Goal: Information Seeking & Learning: Learn about a topic

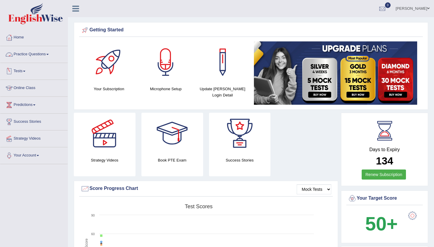
click at [40, 56] on link "Practice Questions" at bounding box center [33, 53] width 67 height 15
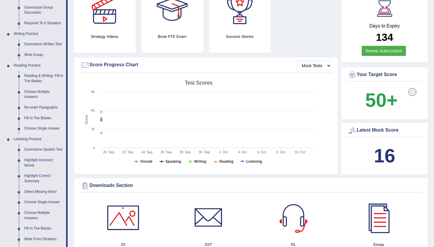
scroll to position [279, 0]
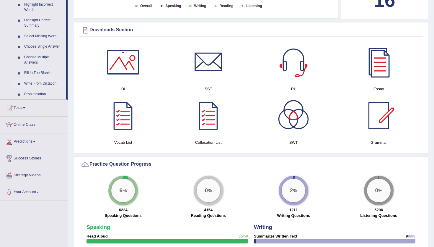
drag, startPoint x: 42, startPoint y: 86, endPoint x: 25, endPoint y: 88, distance: 17.6
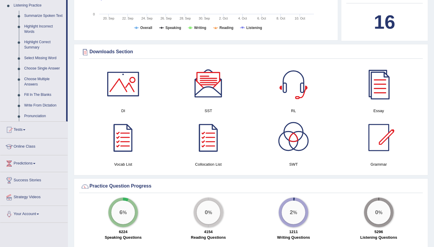
scroll to position [258, 0]
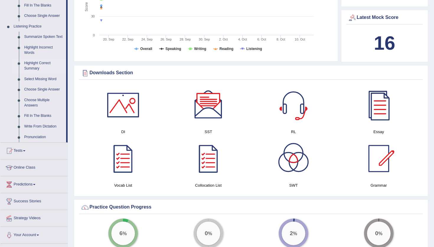
click at [28, 70] on link "Highlight Correct Summary" at bounding box center [44, 66] width 45 height 16
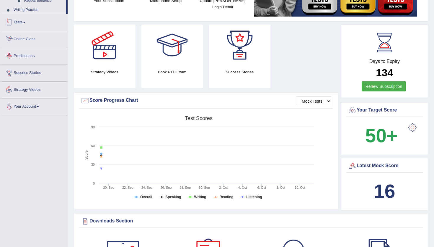
scroll to position [140, 0]
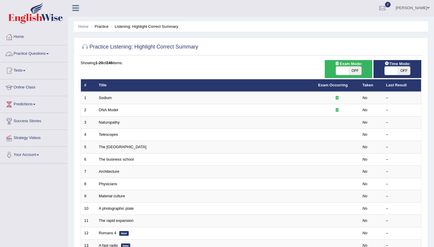
click at [24, 55] on link "Practice Questions" at bounding box center [33, 53] width 67 height 15
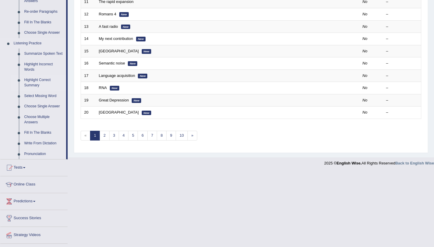
scroll to position [221, 0]
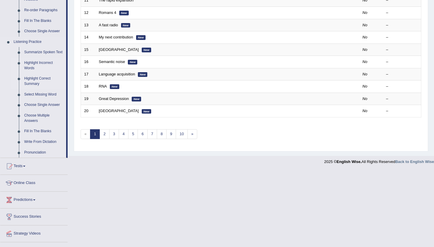
click at [34, 72] on link "Highlight Incorrect Words" at bounding box center [44, 66] width 45 height 16
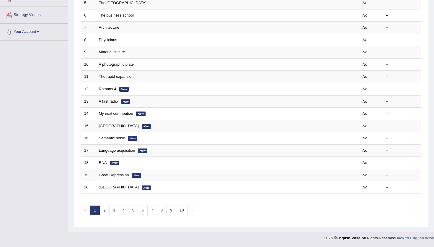
scroll to position [67, 0]
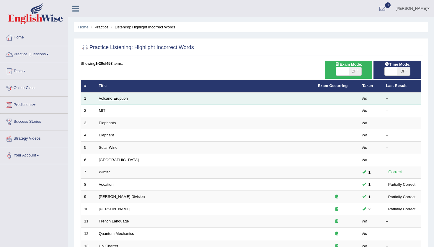
click at [125, 99] on link "Volcano Eruption" at bounding box center [113, 98] width 29 height 4
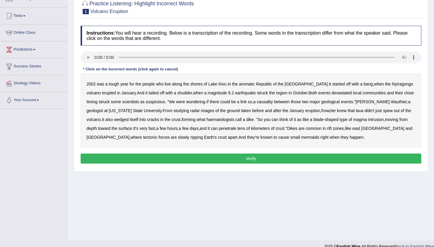
scroll to position [57, 0]
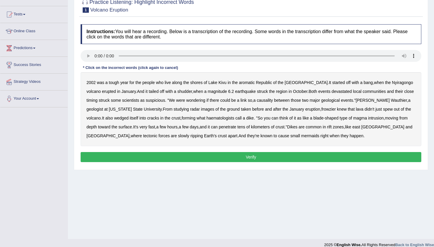
click at [250, 82] on b "aromatic" at bounding box center [247, 82] width 16 height 5
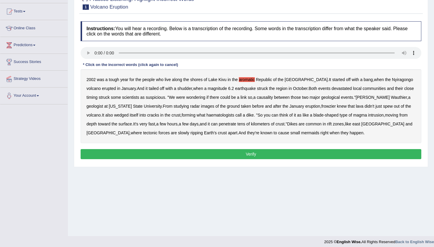
scroll to position [60, 0]
click at [336, 106] on b "frowzier" at bounding box center [328, 105] width 14 height 5
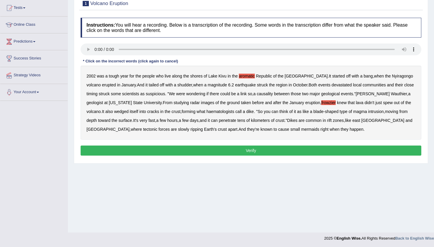
scroll to position [64, 0]
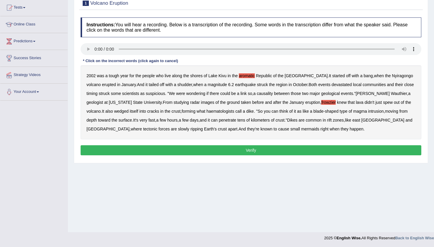
click at [301, 129] on b "mermaids" at bounding box center [310, 128] width 18 height 5
click at [280, 146] on button "Verify" at bounding box center [251, 150] width 341 height 10
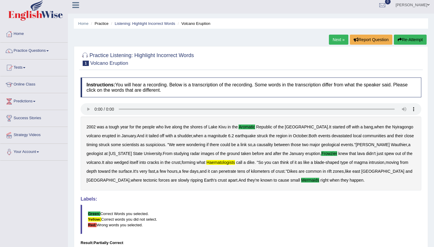
scroll to position [0, 0]
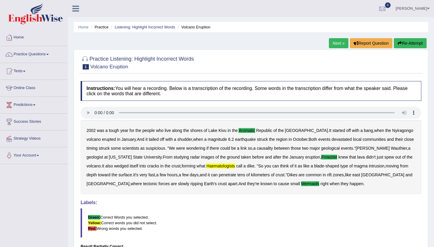
click at [337, 46] on link "Next »" at bounding box center [339, 43] width 20 height 10
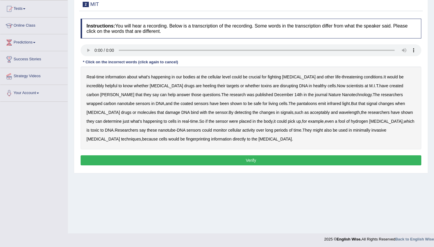
scroll to position [63, 0]
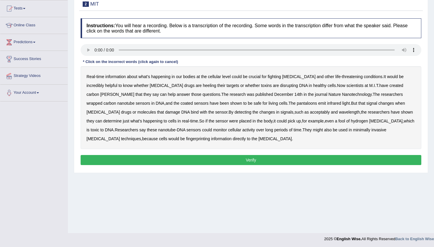
click at [134, 92] on b "[PERSON_NAME]" at bounding box center [117, 94] width 34 height 5
click at [367, 103] on b "signal" at bounding box center [372, 103] width 11 height 5
click at [310, 113] on b "acceptably" at bounding box center [320, 112] width 20 height 5
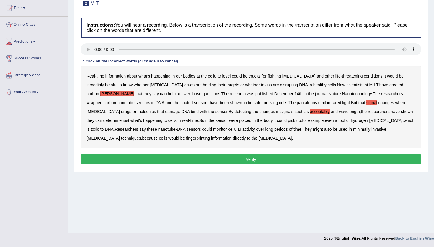
scroll to position [64, 0]
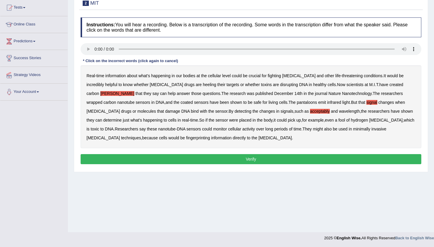
click at [339, 121] on b "fool" at bounding box center [342, 120] width 7 height 5
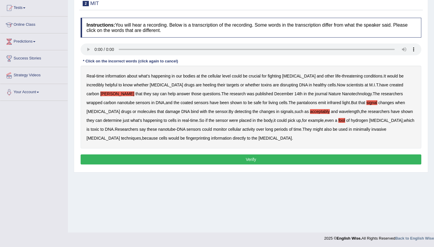
scroll to position [62, 0]
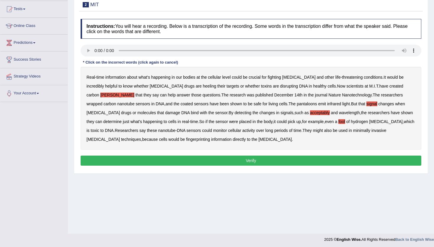
click at [159, 156] on button "Verify" at bounding box center [251, 160] width 341 height 10
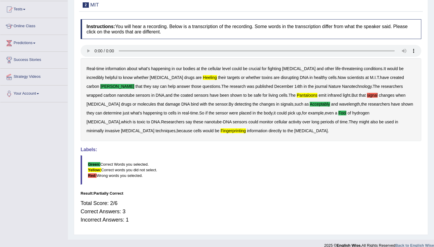
scroll to position [0, 0]
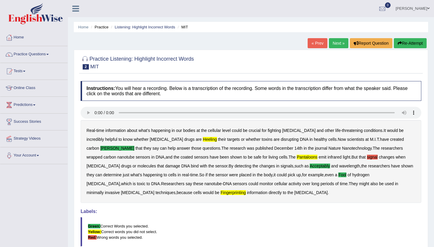
drag, startPoint x: 413, startPoint y: 45, endPoint x: 407, endPoint y: 46, distance: 5.3
click at [413, 45] on button "Re-Attempt" at bounding box center [410, 43] width 33 height 10
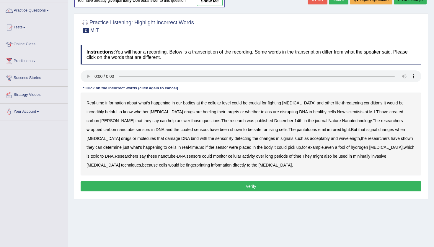
scroll to position [64, 0]
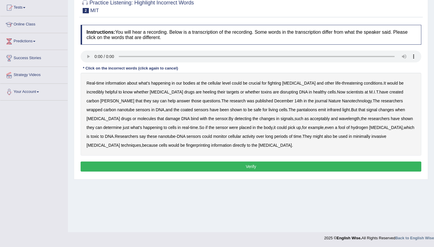
click at [203, 92] on b "heeling" at bounding box center [209, 92] width 13 height 5
click at [134, 98] on b "[PERSON_NAME]" at bounding box center [117, 100] width 34 height 5
click at [310, 120] on b "acceptably" at bounding box center [320, 118] width 20 height 5
click at [351, 128] on b "hydrogen" at bounding box center [359, 127] width 17 height 5
click at [339, 127] on b "fool" at bounding box center [342, 127] width 7 height 5
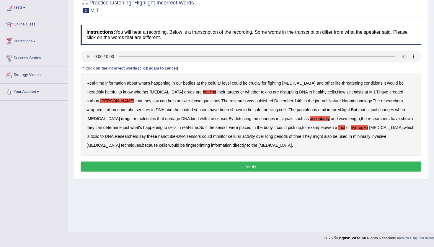
click at [351, 127] on b "hydrogen" at bounding box center [359, 127] width 17 height 5
click at [210, 171] on button "Verify" at bounding box center [251, 166] width 341 height 10
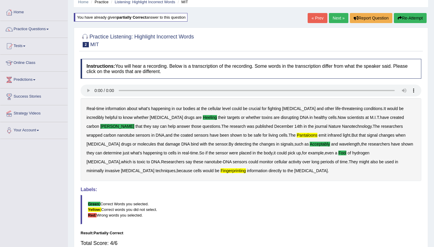
scroll to position [0, 0]
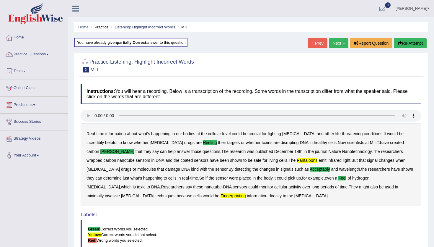
click at [333, 46] on link "Next »" at bounding box center [339, 43] width 20 height 10
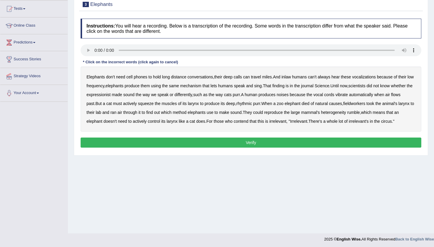
scroll to position [62, 0]
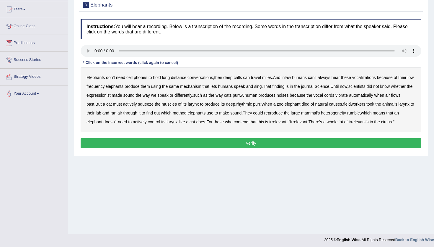
click at [259, 79] on b "travel" at bounding box center [256, 77] width 10 height 5
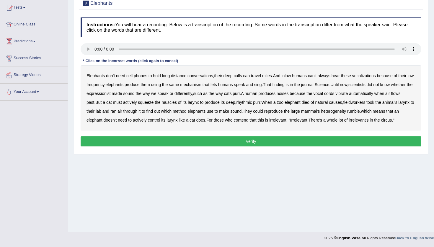
scroll to position [64, 0]
click at [111, 93] on b "expressionist" at bounding box center [99, 93] width 24 height 5
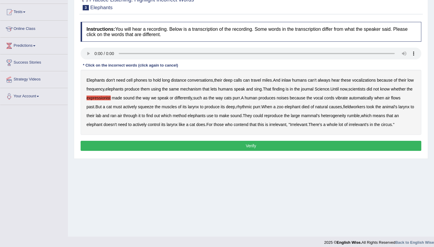
scroll to position [58, 0]
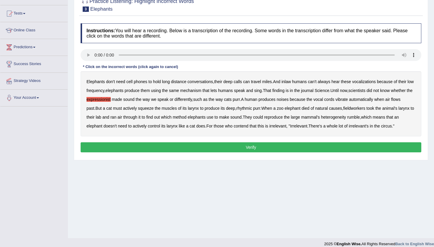
click at [365, 109] on b "fieldworkers" at bounding box center [354, 108] width 22 height 5
click at [346, 118] on b "heterogeneity" at bounding box center [333, 117] width 25 height 5
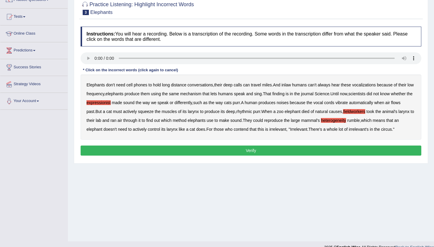
scroll to position [56, 0]
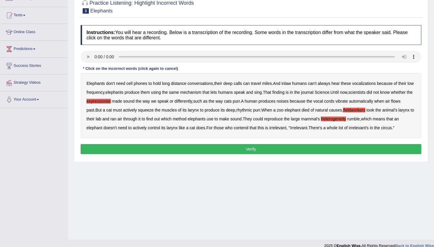
click at [123, 154] on button "Verify" at bounding box center [251, 149] width 341 height 10
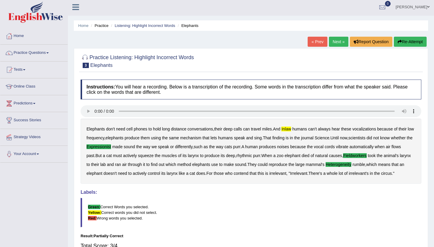
scroll to position [0, 0]
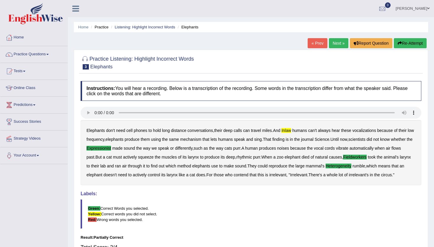
click at [337, 46] on link "Next »" at bounding box center [339, 43] width 20 height 10
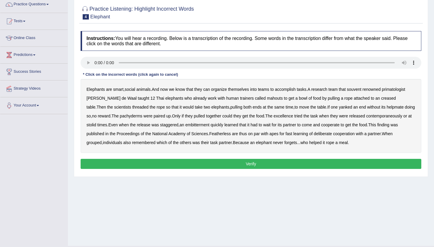
scroll to position [19, 0]
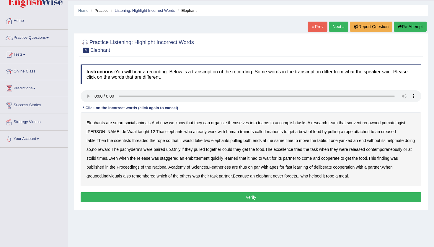
click at [403, 27] on button "Re-Attempt" at bounding box center [410, 27] width 33 height 10
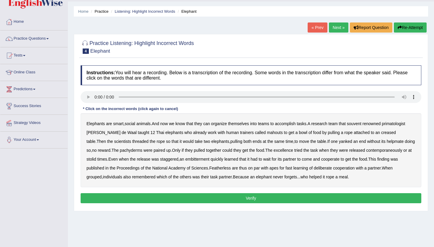
scroll to position [16, 0]
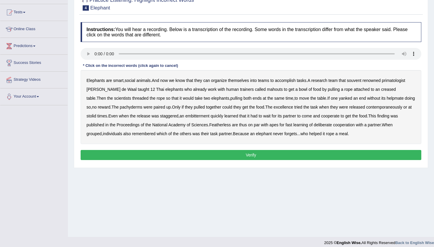
scroll to position [59, 0]
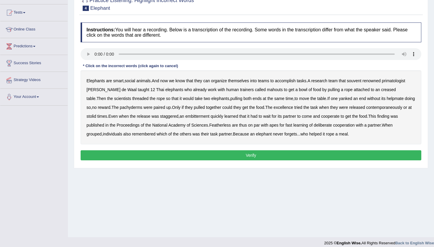
click at [381, 91] on b "creased" at bounding box center [388, 89] width 15 height 5
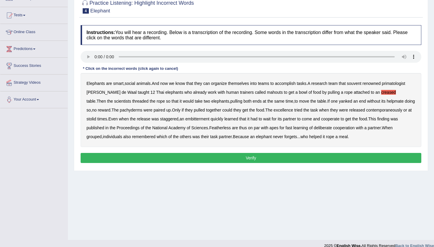
scroll to position [57, 0]
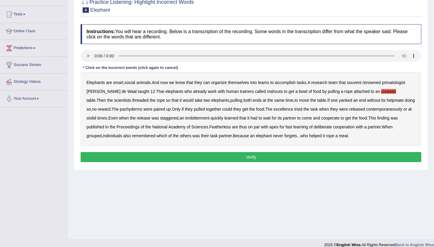
click at [120, 110] on b "pachyderms" at bounding box center [131, 109] width 22 height 5
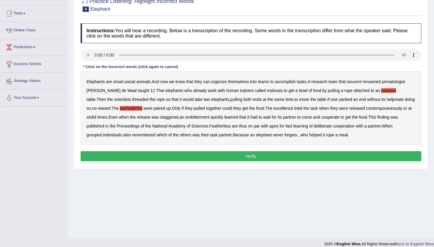
click at [280, 109] on b "excellence" at bounding box center [284, 108] width 20 height 5
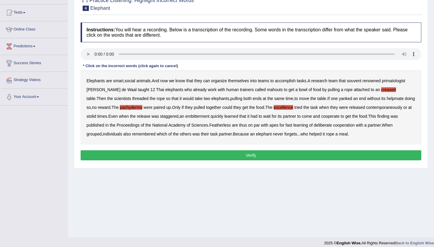
scroll to position [59, 0]
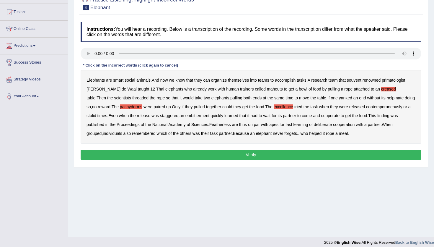
click at [202, 117] on b "embitterment" at bounding box center [198, 115] width 24 height 5
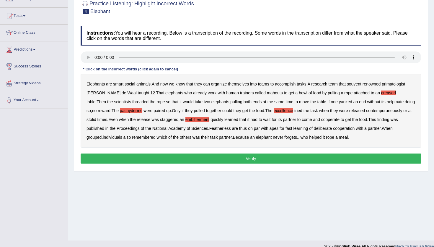
scroll to position [56, 0]
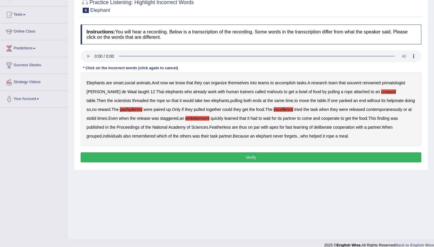
click at [221, 128] on b "Featherless" at bounding box center [220, 127] width 22 height 5
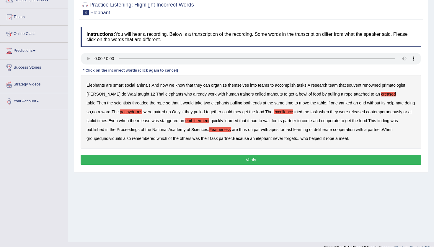
scroll to position [54, 0]
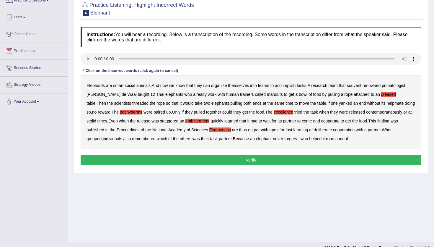
click at [318, 152] on div "Instructions: You will hear a recording. Below is a transcription of the record…" at bounding box center [251, 96] width 344 height 145
click at [314, 158] on button "Verify" at bounding box center [251, 160] width 341 height 10
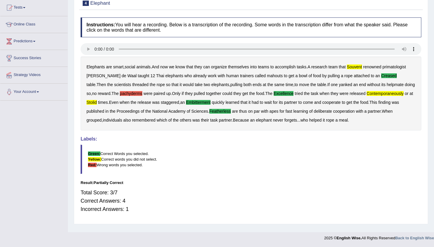
scroll to position [0, 0]
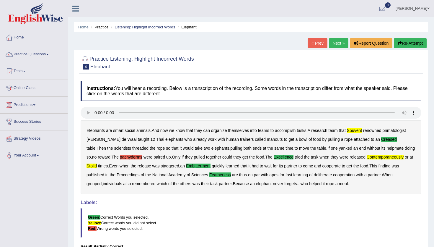
click at [402, 43] on button "Re-Attempt" at bounding box center [410, 43] width 33 height 10
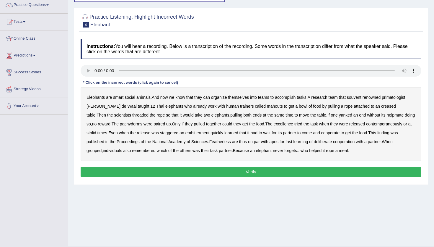
scroll to position [56, 0]
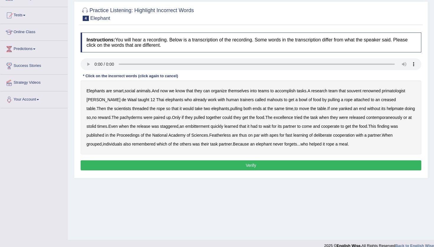
click at [362, 91] on b "souvent" at bounding box center [354, 90] width 14 height 5
click at [381, 100] on b "creased" at bounding box center [388, 99] width 15 height 5
click at [280, 119] on b "excellence" at bounding box center [284, 117] width 20 height 5
click at [200, 128] on b "embitterment" at bounding box center [198, 126] width 24 height 5
click at [226, 136] on b "Featherless" at bounding box center [220, 135] width 22 height 5
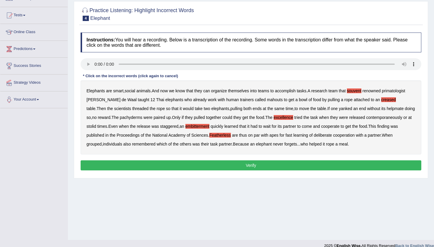
click at [304, 164] on button "Verify" at bounding box center [251, 165] width 341 height 10
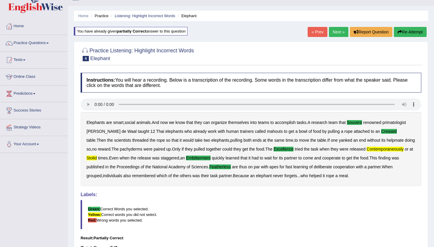
scroll to position [0, 0]
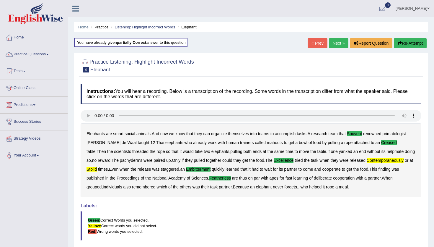
click at [332, 43] on link "Next »" at bounding box center [339, 43] width 20 height 10
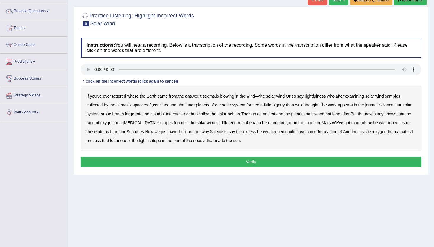
scroll to position [44, 0]
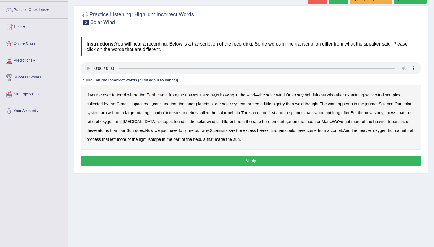
drag, startPoint x: 127, startPoint y: 96, endPoint x: 121, endPoint y: 95, distance: 5.7
click at [126, 96] on div "If you've ever tattered where the Earth came from , the answer , it seems , is …" at bounding box center [251, 117] width 341 height 65
click at [121, 95] on b "tattered" at bounding box center [119, 94] width 14 height 5
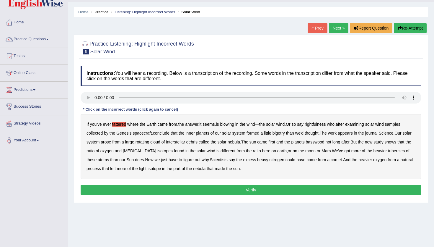
scroll to position [0, 0]
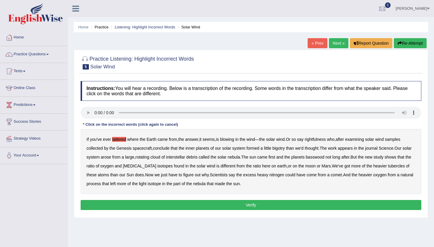
click at [402, 46] on button "Re-Attempt" at bounding box center [410, 43] width 33 height 10
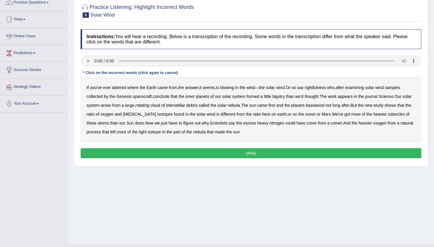
scroll to position [56, 0]
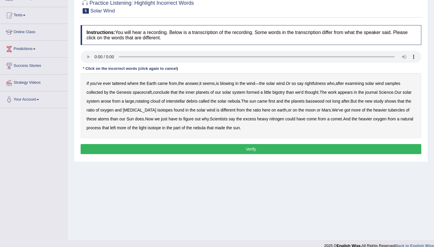
click at [118, 84] on b "tattered" at bounding box center [119, 83] width 14 height 5
click at [319, 84] on b "rightfulness" at bounding box center [315, 83] width 21 height 5
click at [282, 92] on b "bigotry" at bounding box center [279, 92] width 12 height 5
click at [144, 110] on b "[MEDICAL_DATA]" at bounding box center [139, 110] width 33 height 5
click at [397, 111] on b "tubercles" at bounding box center [396, 110] width 17 height 5
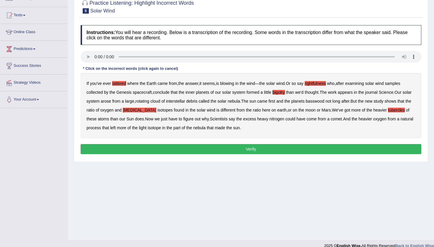
click at [243, 148] on button "Verify" at bounding box center [251, 149] width 341 height 10
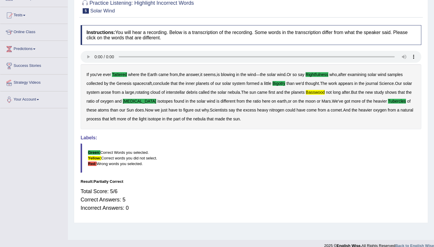
scroll to position [0, 0]
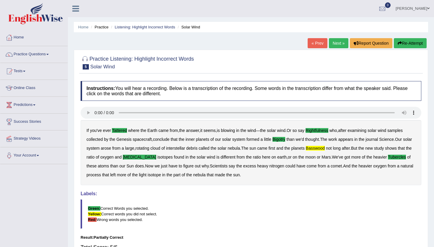
drag, startPoint x: 336, startPoint y: 44, endPoint x: 328, endPoint y: 46, distance: 8.0
click at [336, 44] on link "Next »" at bounding box center [339, 43] width 20 height 10
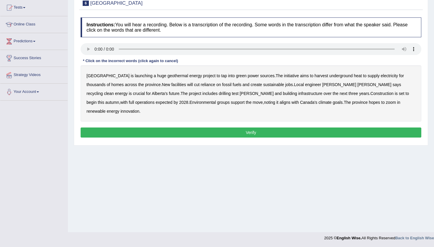
click at [315, 75] on b "harvest" at bounding box center [322, 75] width 14 height 5
click at [103, 91] on b "recycling" at bounding box center [95, 93] width 16 height 5
click at [231, 102] on b "support" at bounding box center [238, 102] width 14 height 5
drag, startPoint x: 355, startPoint y: 119, endPoint x: 358, endPoint y: 122, distance: 3.8
click at [358, 127] on button "Verify" at bounding box center [251, 132] width 341 height 10
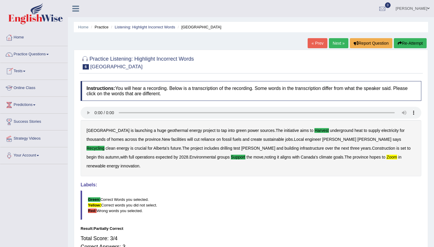
click at [26, 56] on link "Practice Questions" at bounding box center [33, 53] width 67 height 15
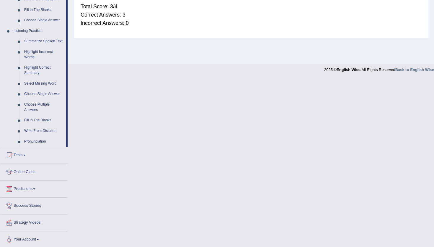
scroll to position [238, 0]
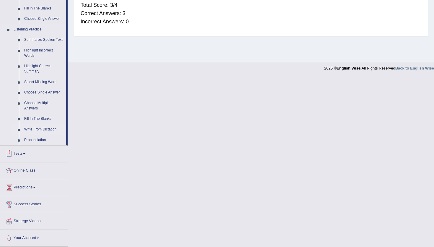
click at [33, 131] on link "Write From Dictation" at bounding box center [44, 129] width 45 height 11
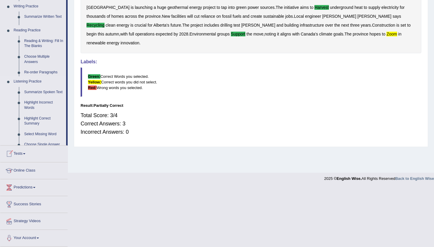
scroll to position [64, 0]
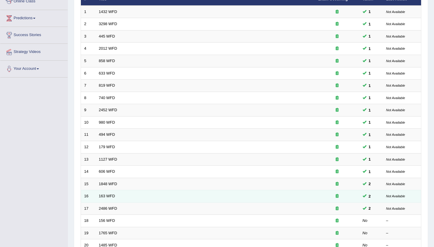
scroll to position [144, 0]
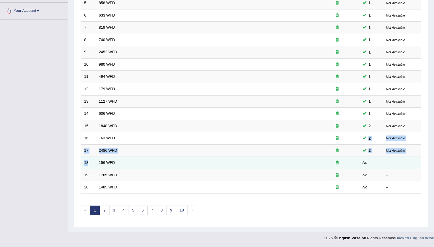
drag, startPoint x: 139, startPoint y: 137, endPoint x: 93, endPoint y: 163, distance: 52.9
click at [93, 163] on tbody "1 1432 WFD 1 Not Available 2 3298 WFD 1 Not Available 3 445 WFD 1 Not Available…" at bounding box center [251, 71] width 341 height 246
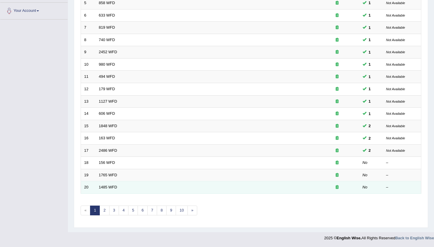
click at [167, 184] on td "1485 WFD" at bounding box center [206, 187] width 220 height 12
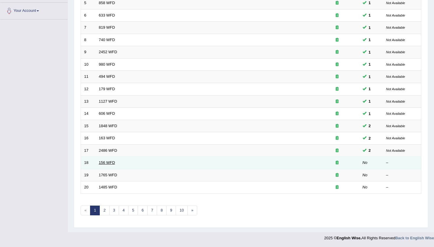
click at [106, 162] on link "156 WFD" at bounding box center [107, 162] width 16 height 4
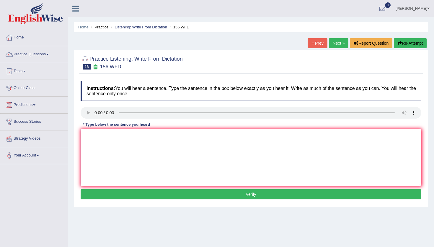
click at [100, 146] on textarea at bounding box center [251, 157] width 341 height 57
type textarea "Our review assignments is are do by [DATE]."
click at [145, 194] on button "Verify" at bounding box center [251, 194] width 341 height 10
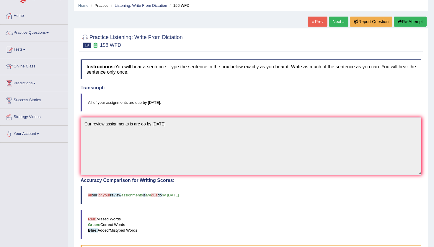
scroll to position [9, 0]
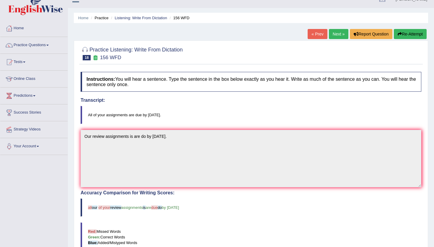
click at [409, 33] on button "Re-Attempt" at bounding box center [410, 34] width 33 height 10
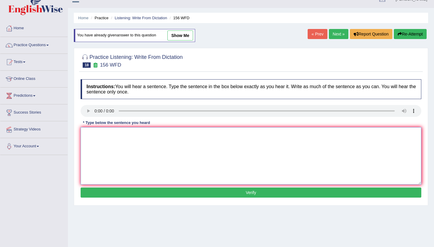
click at [98, 152] on textarea at bounding box center [251, 155] width 341 height 57
type textarea "c"
click at [128, 193] on button "Verify" at bounding box center [251, 192] width 341 height 10
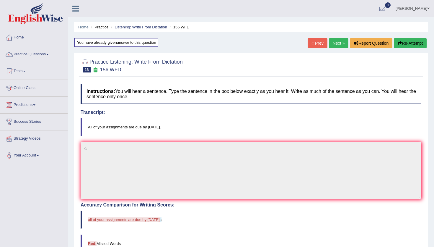
click at [337, 46] on link "Next »" at bounding box center [339, 43] width 20 height 10
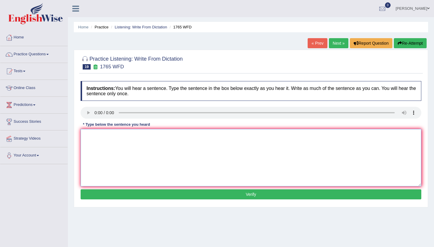
click at [93, 135] on textarea at bounding box center [251, 157] width 341 height 57
click at [93, 131] on textarea "A" at bounding box center [251, 157] width 341 height 57
click at [95, 137] on textarea "A" at bounding box center [251, 157] width 341 height 57
type textarea "A"
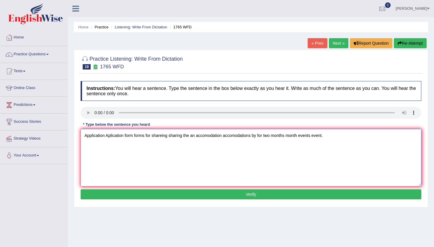
type textarea "Application Aplication form forms for shareing sharing the an accomodation acco…"
click at [134, 194] on button "Verify" at bounding box center [251, 194] width 341 height 10
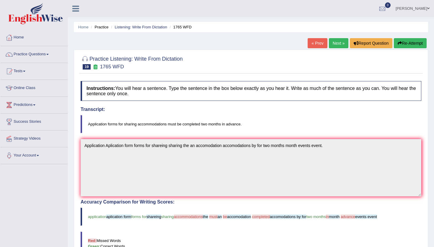
click at [407, 45] on button "Re-Attempt" at bounding box center [410, 43] width 33 height 10
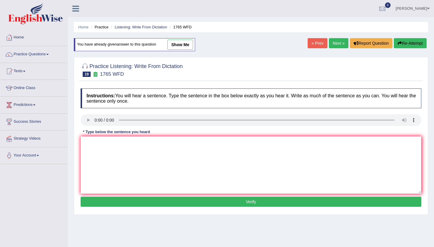
click at [336, 44] on link "Next »" at bounding box center [339, 43] width 20 height 10
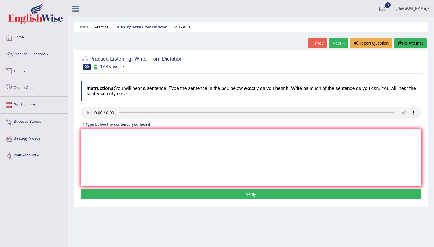
click at [116, 138] on textarea at bounding box center [251, 157] width 341 height 57
type textarea "Course work works is are for student students chance chances the a subjects sub…"
click at [129, 196] on button "Verify" at bounding box center [251, 194] width 341 height 10
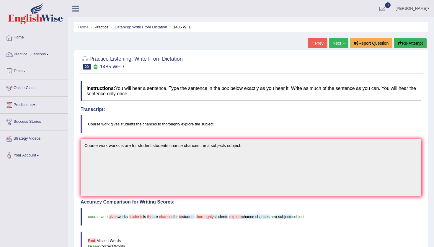
drag, startPoint x: 131, startPoint y: 92, endPoint x: 53, endPoint y: 73, distance: 80.7
click at [74, 80] on div "Practice Listening: Write From Dictation 20 1485 WFD Instructions: You will hea…" at bounding box center [251, 207] width 355 height 314
click at [212, 106] on div "Instructions: You will hear a sentence. Type the sentence in the box below exac…" at bounding box center [251, 219] width 344 height 282
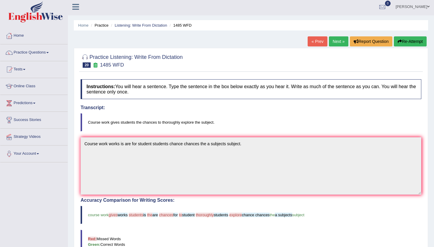
scroll to position [1, 0]
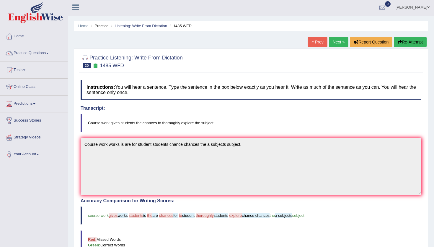
click at [404, 42] on button "Re-Attempt" at bounding box center [410, 42] width 33 height 10
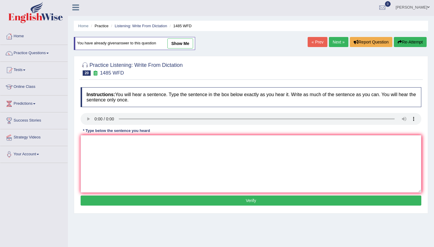
click at [340, 43] on link "Next »" at bounding box center [339, 42] width 20 height 10
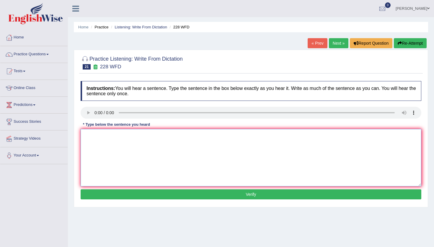
click at [117, 159] on textarea at bounding box center [251, 157] width 341 height 57
click at [92, 140] on textarea at bounding box center [251, 157] width 341 height 57
click at [142, 136] on textarea "Computer sience has became popular" at bounding box center [251, 157] width 341 height 57
click at [173, 136] on textarea "Computer sience has became a the popular" at bounding box center [251, 157] width 341 height 57
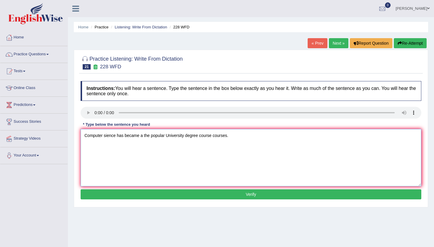
type textarea "Computer sience has became a the popular University degree course courses."
click at [174, 196] on button "Verify" at bounding box center [251, 194] width 341 height 10
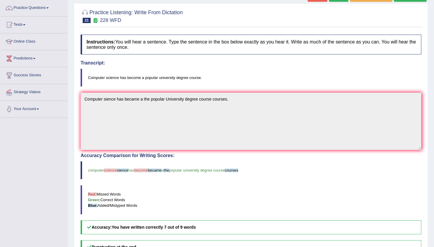
scroll to position [20, 0]
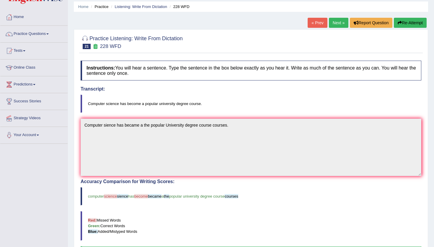
click at [337, 26] on link "Next »" at bounding box center [339, 23] width 20 height 10
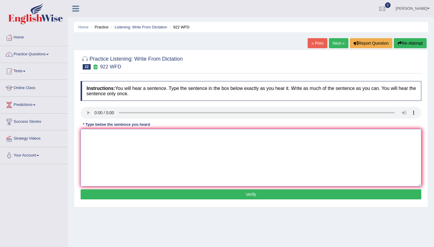
click at [85, 134] on textarea at bounding box center [251, 157] width 341 height 57
type textarea "S"
type textarea "Student Students is are attending must register fast."
click at [164, 192] on button "Verify" at bounding box center [251, 194] width 341 height 10
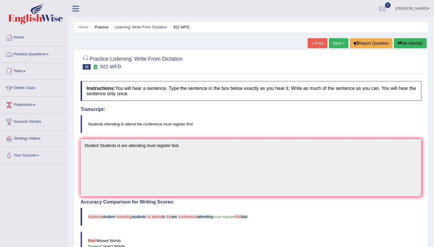
click at [83, 58] on div at bounding box center [85, 59] width 9 height 9
click at [87, 67] on span "22" at bounding box center [87, 66] width 8 height 5
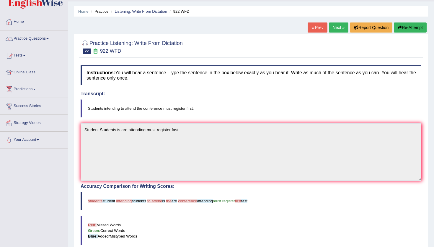
scroll to position [14, 0]
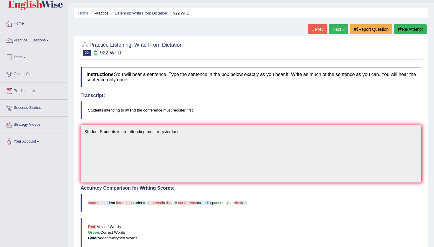
click at [408, 27] on button "Re-Attempt" at bounding box center [410, 29] width 33 height 10
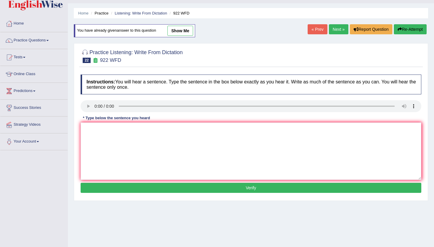
click at [338, 30] on link "Next »" at bounding box center [339, 29] width 20 height 10
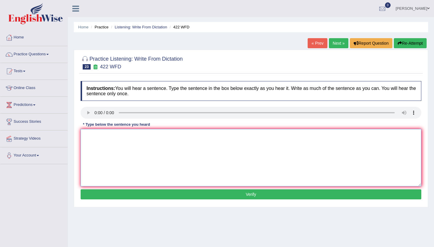
click at [108, 135] on textarea at bounding box center [251, 157] width 341 height 57
click at [146, 135] on textarea "The most important details detail is are missing." at bounding box center [251, 157] width 341 height 57
type textarea "The most important details detail of assignment assignments is are missing."
click at [183, 192] on button "Verify" at bounding box center [251, 194] width 341 height 10
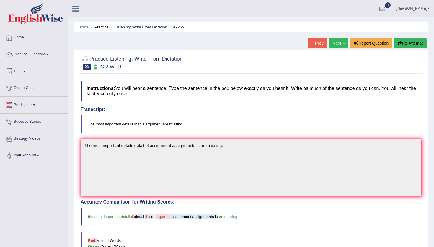
click at [340, 44] on link "Next »" at bounding box center [339, 43] width 20 height 10
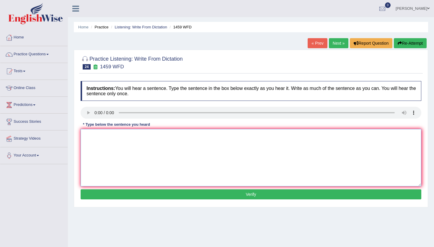
click at [97, 142] on textarea at bounding box center [251, 157] width 341 height 57
click at [97, 137] on textarea "All" at bounding box center [251, 157] width 341 height 57
type textarea "All outline of manual."
click at [117, 197] on button "Verify" at bounding box center [251, 194] width 341 height 10
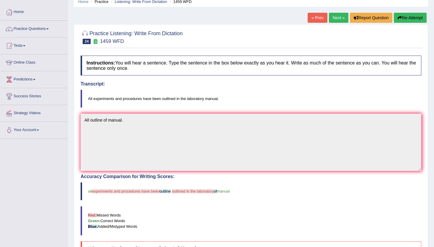
scroll to position [25, 0]
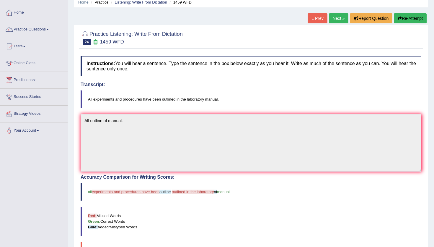
click at [402, 19] on button "Re-Attempt" at bounding box center [410, 18] width 33 height 10
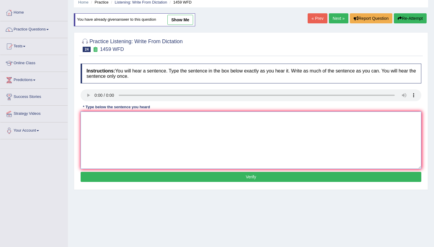
click at [187, 136] on textarea at bounding box center [251, 139] width 341 height 57
type textarea "w"
click at [182, 176] on button "Verify" at bounding box center [251, 177] width 341 height 10
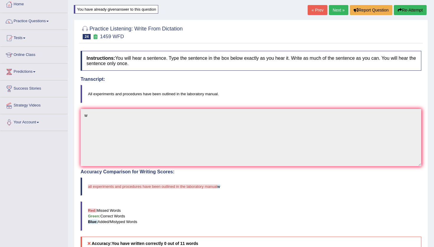
scroll to position [25, 0]
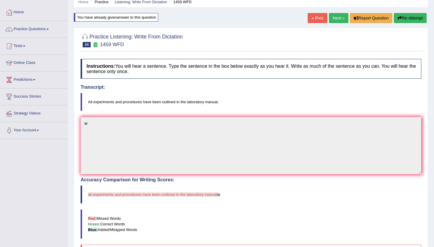
click at [334, 18] on link "Next »" at bounding box center [339, 18] width 20 height 10
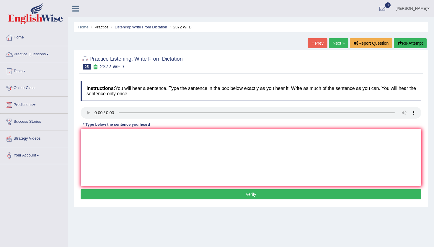
click at [101, 137] on textarea at bounding box center [251, 157] width 341 height 57
type textarea "We must hand an assignment assignments by the end of semester semesters."
click at [126, 195] on button "Verify" at bounding box center [251, 194] width 341 height 10
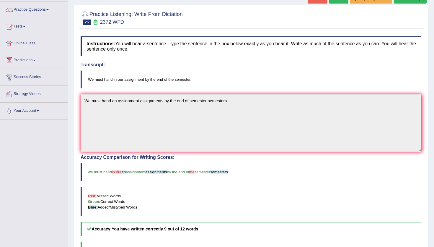
scroll to position [24, 0]
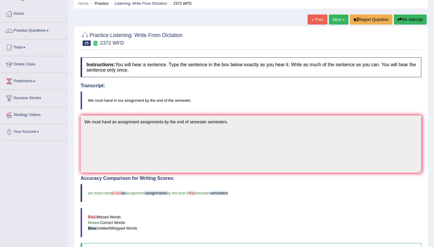
click at [336, 20] on link "Next »" at bounding box center [339, 19] width 20 height 10
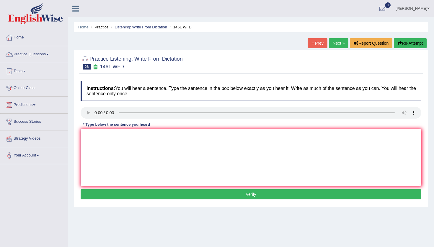
click at [94, 133] on textarea at bounding box center [251, 157] width 341 height 57
type textarea "My sister own owns the small business for small toy toys."
click at [113, 191] on button "Verify" at bounding box center [251, 194] width 341 height 10
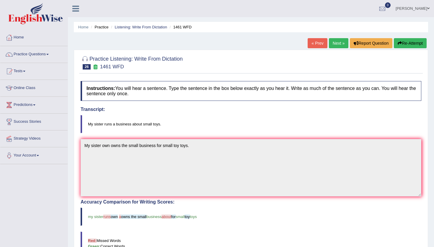
click at [411, 43] on button "Re-Attempt" at bounding box center [410, 43] width 33 height 10
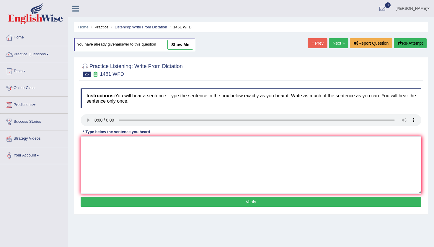
click at [334, 42] on link "Next »" at bounding box center [339, 43] width 20 height 10
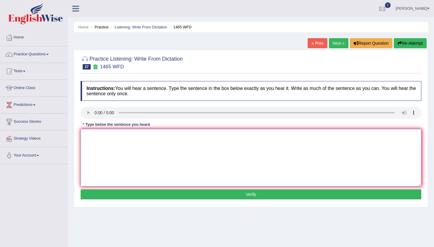
click at [108, 142] on textarea at bounding box center [251, 157] width 341 height 57
type textarea "You can find a complite form forms on the website."
click at [108, 196] on button "Verify" at bounding box center [251, 194] width 341 height 10
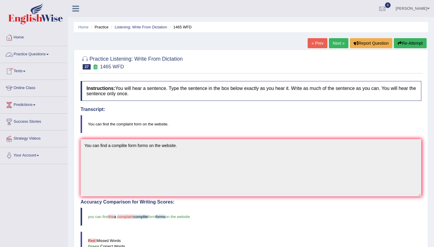
click at [24, 57] on link "Practice Questions" at bounding box center [33, 53] width 67 height 15
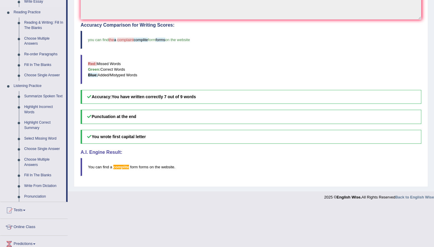
scroll to position [180, 0]
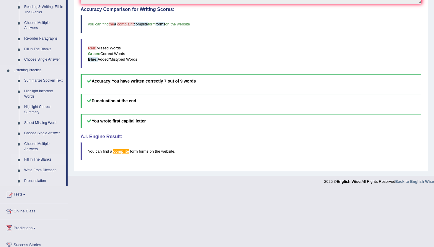
click at [32, 165] on link "Fill In The Blanks" at bounding box center [44, 159] width 45 height 11
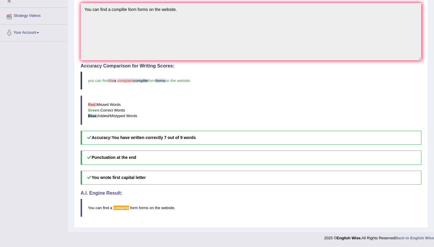
scroll to position [71, 0]
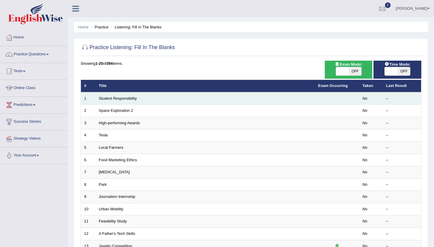
click at [101, 101] on td "Student Responsibility" at bounding box center [206, 98] width 220 height 12
click at [105, 98] on link "Student Responsibility" at bounding box center [118, 98] width 38 height 4
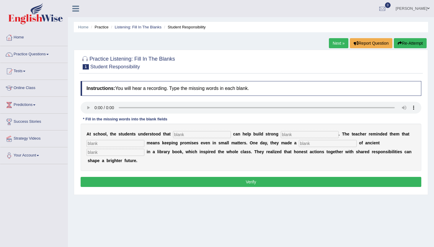
drag, startPoint x: 240, startPoint y: 37, endPoint x: 367, endPoint y: 52, distance: 128.2
click at [256, 37] on div "Home Practice Listening: Fill In The Blanks Student Responsibility Next » Repor…" at bounding box center [251, 147] width 366 height 295
click at [399, 41] on icon "button" at bounding box center [400, 43] width 4 height 4
drag, startPoint x: 0, startPoint y: 0, endPoint x: 134, endPoint y: 122, distance: 181.4
click at [140, 119] on div "Home Practice Listening: Fill In The Blanks Student Responsibility Next » Repor…" at bounding box center [251, 147] width 366 height 295
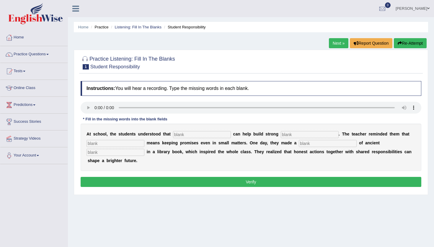
drag, startPoint x: 134, startPoint y: 122, endPoint x: 115, endPoint y: 121, distance: 19.5
click at [130, 122] on div "* Fill in the missing words into the blank fields" at bounding box center [125, 119] width 89 height 6
click at [144, 149] on input "text" at bounding box center [116, 152] width 58 height 7
type input "world"
click at [306, 144] on input "text" at bounding box center [328, 143] width 58 height 7
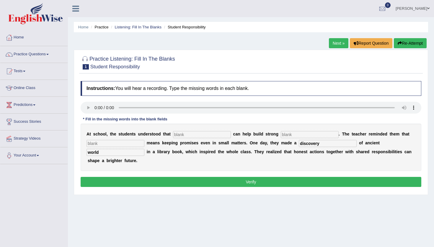
type input "discovery"
click at [179, 136] on input "text" at bounding box center [202, 134] width 58 height 7
type input "respon"
click at [281, 136] on input "text" at bounding box center [310, 134] width 58 height 7
type input "community"
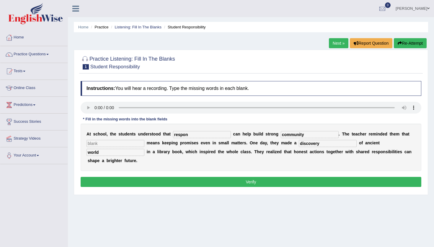
click at [191, 136] on input "respon" at bounding box center [202, 134] width 58 height 7
type input "responsibility"
click at [184, 177] on button "Verify" at bounding box center [251, 182] width 341 height 10
click at [130, 144] on input "text" at bounding box center [116, 143] width 58 height 7
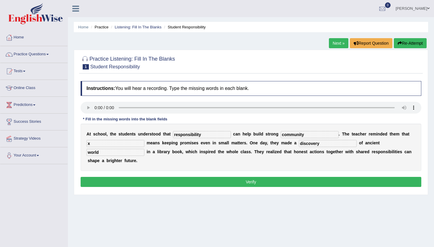
click at [130, 144] on input "x" at bounding box center [116, 143] width 58 height 7
type input "x"
click at [129, 177] on button "Verify" at bounding box center [251, 182] width 341 height 10
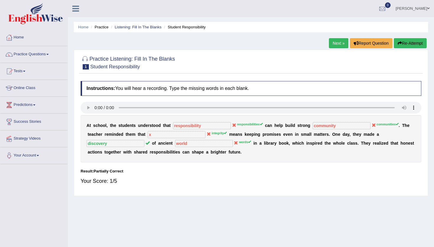
click at [421, 43] on button "Re-Attempt" at bounding box center [410, 43] width 33 height 10
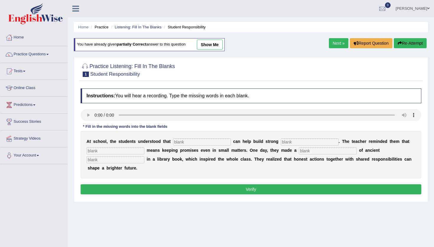
click at [189, 144] on input "text" at bounding box center [202, 141] width 58 height 7
click at [144, 156] on input "text" at bounding box center [116, 159] width 58 height 7
type input "words"
click at [205, 140] on input "text" at bounding box center [202, 141] width 58 height 7
click at [185, 140] on input "resposibility" at bounding box center [202, 141] width 58 height 7
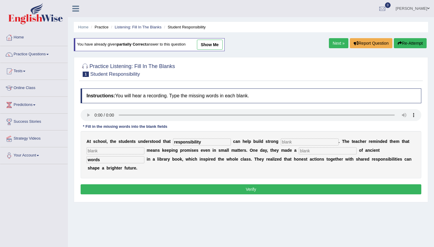
click at [281, 142] on input "text" at bounding box center [310, 141] width 58 height 7
click at [207, 141] on input "responsibility" at bounding box center [202, 141] width 58 height 7
type input "responsibilities"
click at [281, 141] on input "text" at bounding box center [310, 141] width 58 height 7
type input "communities"
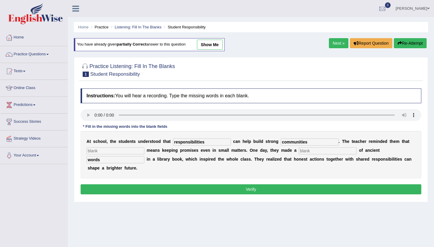
click at [321, 153] on input "text" at bounding box center [328, 150] width 58 height 7
type input "discovery"
click at [309, 184] on button "Verify" at bounding box center [251, 189] width 341 height 10
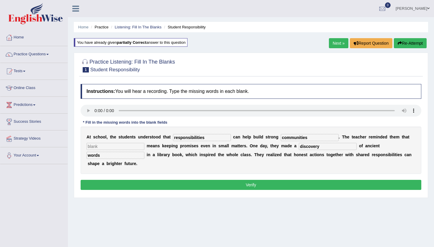
click at [132, 147] on input "text" at bounding box center [116, 146] width 58 height 7
type input "r"
click at [130, 180] on button "Verify" at bounding box center [251, 185] width 341 height 10
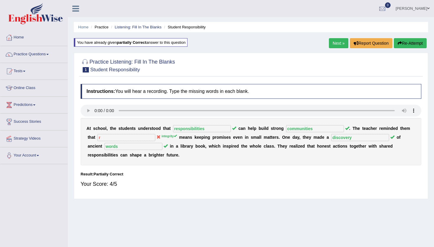
click at [341, 41] on link "Next »" at bounding box center [339, 43] width 20 height 10
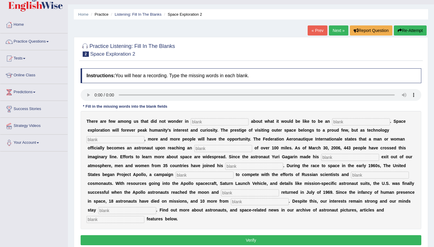
scroll to position [4, 0]
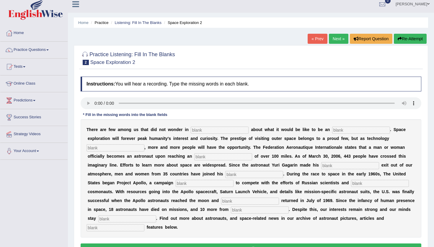
click at [322, 40] on link "« Prev" at bounding box center [318, 39] width 20 height 10
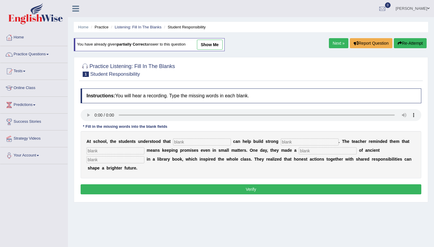
click at [338, 40] on link "Next »" at bounding box center [339, 43] width 20 height 10
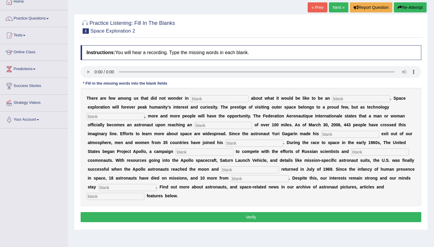
scroll to position [39, 0]
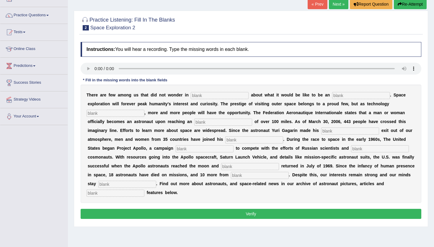
click at [194, 124] on input "text" at bounding box center [223, 121] width 58 height 7
click at [404, 8] on button "Re-Attempt" at bounding box center [410, 4] width 33 height 10
click at [144, 189] on input "text" at bounding box center [116, 192] width 58 height 7
type input "interactive"
click at [156, 181] on input "text" at bounding box center [127, 184] width 58 height 7
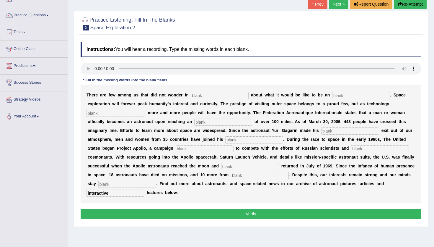
click at [156, 181] on input "text" at bounding box center [127, 184] width 58 height 7
type input "determinant"
click at [231, 176] on input "text" at bounding box center [260, 175] width 58 height 7
type input "ancients"
click at [221, 168] on input "text" at bounding box center [250, 166] width 58 height 7
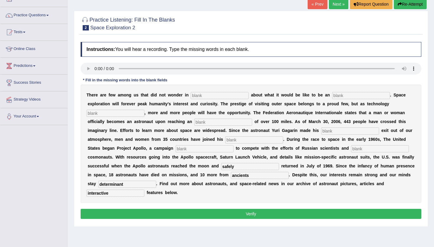
type input "safely"
click at [176, 147] on input "text" at bounding box center [205, 148] width 58 height 7
type input "f"
click at [351, 150] on input "text" at bounding box center [380, 148] width 58 height 7
type input "future"
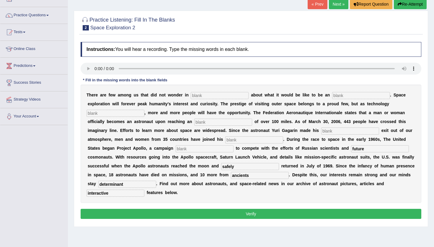
click at [176, 152] on input "text" at bounding box center [205, 148] width 58 height 7
type input "launched"
click at [225, 140] on input "text" at bounding box center [254, 139] width 58 height 7
click at [321, 129] on input "text" at bounding box center [350, 130] width 58 height 7
type input "pioneering"
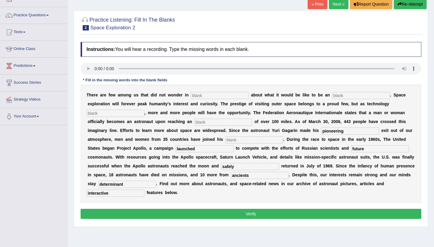
click at [194, 122] on input "text" at bounding box center [223, 121] width 58 height 7
type input "attitude"
click at [210, 95] on input "text" at bounding box center [220, 95] width 58 height 7
click at [144, 110] on input "text" at bounding box center [116, 113] width 58 height 7
type input "develops"
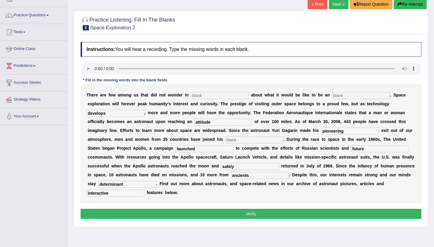
click at [320, 209] on button "Verify" at bounding box center [251, 214] width 341 height 10
click at [229, 94] on input "text" at bounding box center [220, 95] width 58 height 7
type input "e"
click at [340, 94] on input "text" at bounding box center [361, 95] width 58 height 7
type input "e"
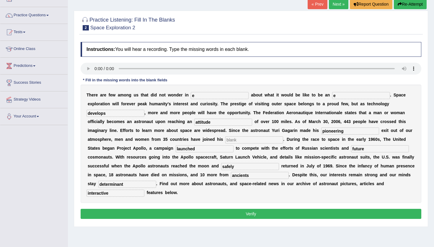
click at [225, 141] on input "text" at bounding box center [254, 139] width 58 height 7
type input "e"
click at [147, 209] on button "Verify" at bounding box center [251, 214] width 341 height 10
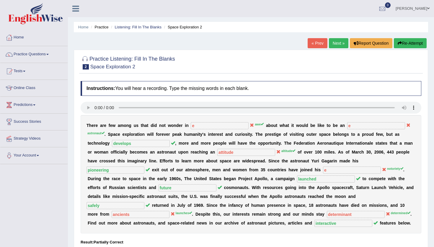
click at [335, 44] on link "Next »" at bounding box center [339, 43] width 20 height 10
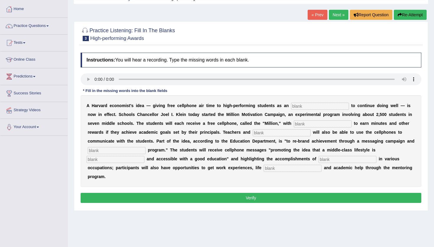
scroll to position [30, 0]
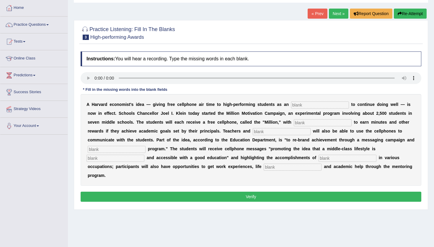
click at [416, 15] on button "Re-Attempt" at bounding box center [410, 14] width 33 height 10
click at [410, 12] on button "Re-Attempt" at bounding box center [410, 14] width 33 height 10
click at [264, 167] on input "text" at bounding box center [293, 166] width 58 height 7
type input "c"
type input "coaching"
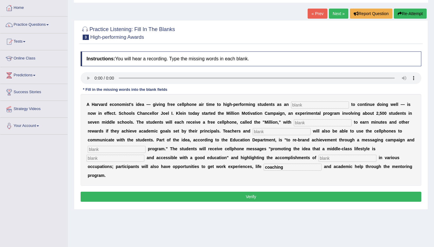
click at [341, 158] on input "text" at bounding box center [348, 158] width 58 height 7
type input "professional"
click at [123, 158] on input "text" at bounding box center [116, 158] width 58 height 7
type input "d"
type input "desireable"
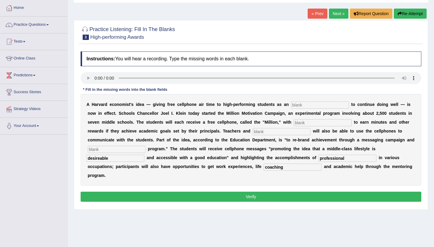
click at [121, 148] on input "text" at bounding box center [117, 149] width 58 height 7
click at [293, 138] on b "r" at bounding box center [293, 139] width 1 height 5
click at [124, 150] on input "mentling" at bounding box center [117, 149] width 58 height 7
type input "mentaling"
click at [253, 131] on input "text" at bounding box center [282, 131] width 58 height 7
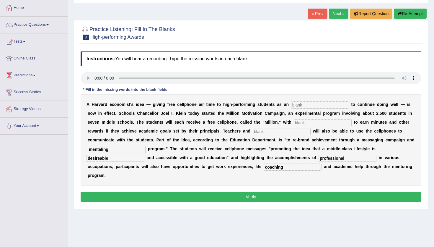
click at [308, 122] on input "text" at bounding box center [323, 122] width 58 height 7
type input "opportunities"
click at [259, 130] on input "text" at bounding box center [282, 131] width 58 height 7
type input "ministraters"
click at [316, 104] on input "text" at bounding box center [320, 104] width 58 height 7
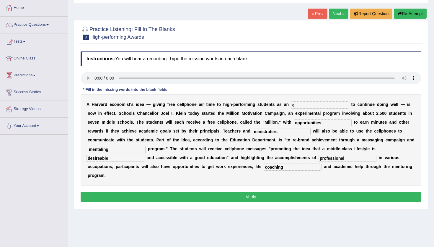
type input "e"
click at [259, 191] on button "Verify" at bounding box center [251, 196] width 341 height 10
